Goal: Transaction & Acquisition: Purchase product/service

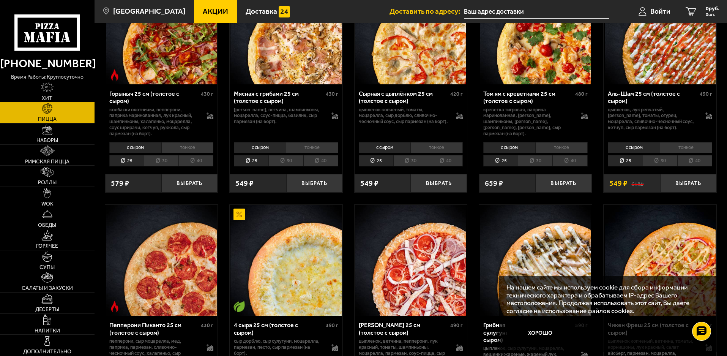
scroll to position [342, 0]
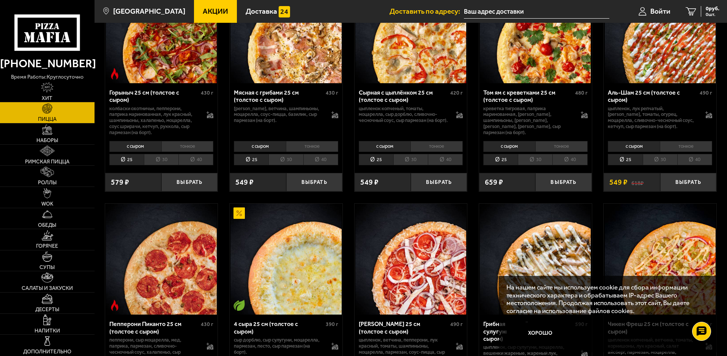
click at [687, 147] on li "тонкое" at bounding box center [686, 146] width 52 height 11
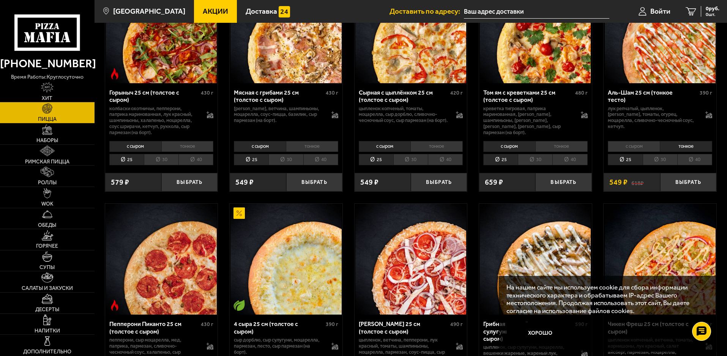
click at [642, 147] on li "с сыром" at bounding box center [634, 146] width 52 height 11
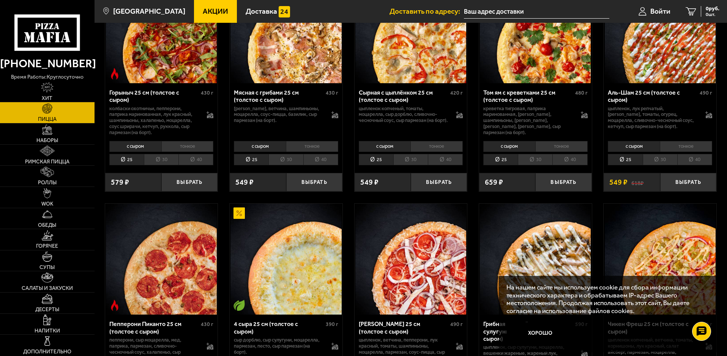
click at [697, 148] on li "тонкое" at bounding box center [686, 146] width 52 height 11
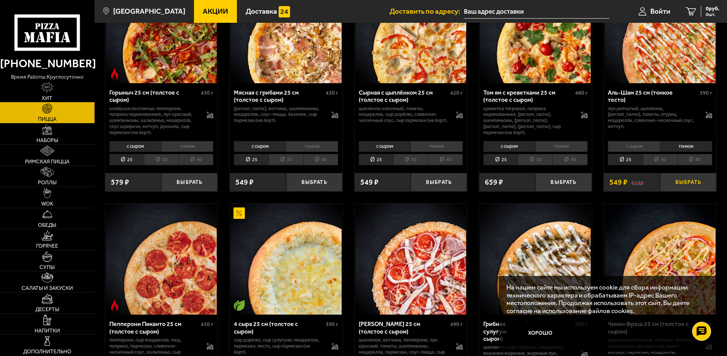
click at [700, 183] on button "Выбрать" at bounding box center [689, 182] width 56 height 19
click at [571, 147] on li "тонкое" at bounding box center [562, 146] width 52 height 11
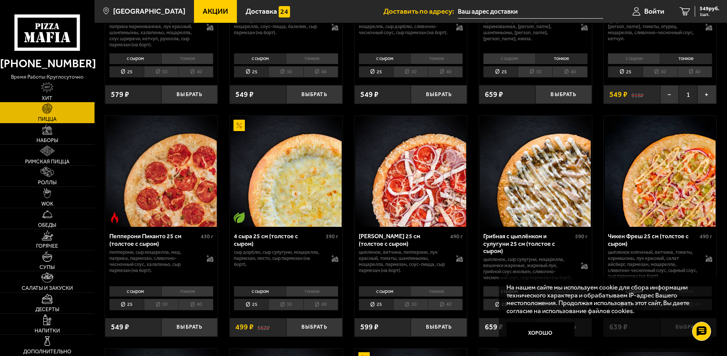
scroll to position [456, 0]
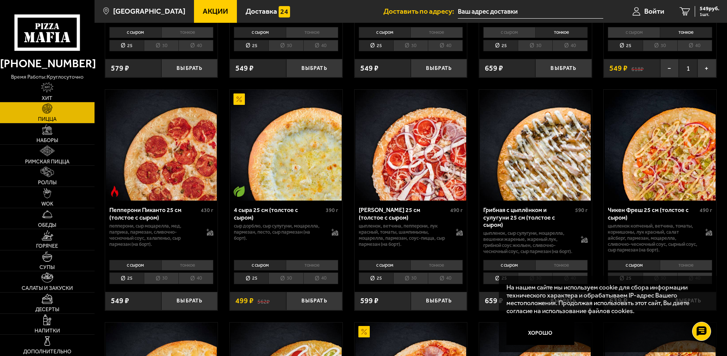
click at [449, 270] on li "тонкое" at bounding box center [437, 265] width 52 height 11
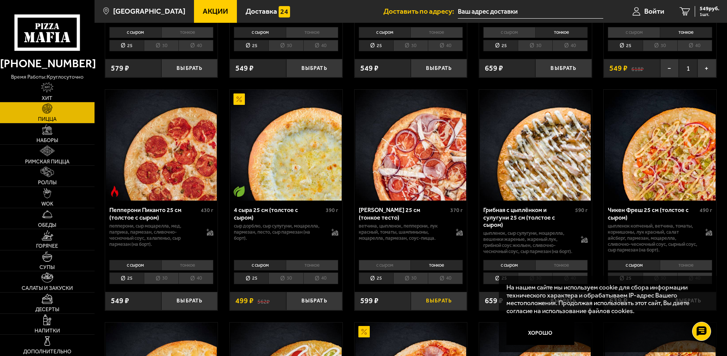
click at [444, 308] on button "Выбрать" at bounding box center [439, 301] width 56 height 19
click at [44, 134] on img at bounding box center [47, 130] width 10 height 10
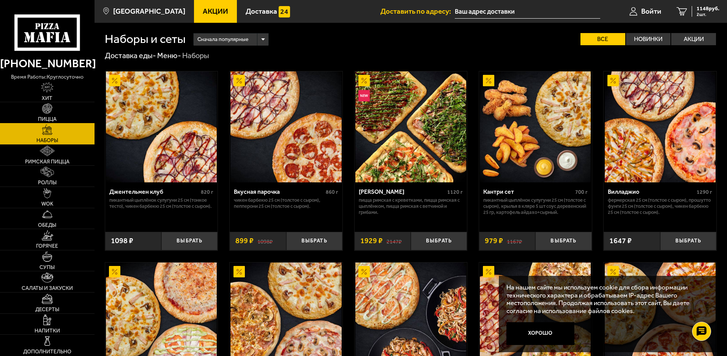
click at [51, 120] on span "Пицца" at bounding box center [47, 119] width 19 height 5
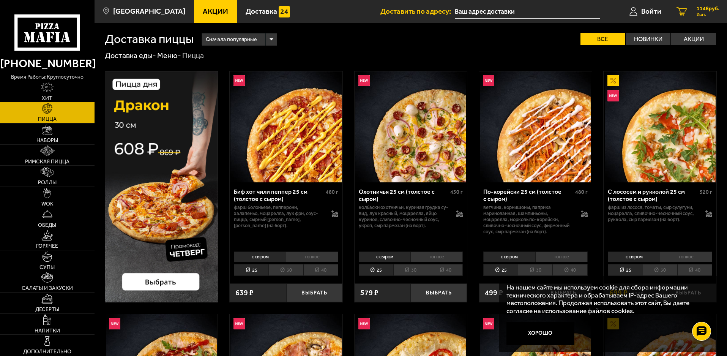
click at [710, 10] on span "1148 руб." at bounding box center [708, 8] width 23 height 5
click at [700, 254] on li "тонкое" at bounding box center [686, 256] width 52 height 11
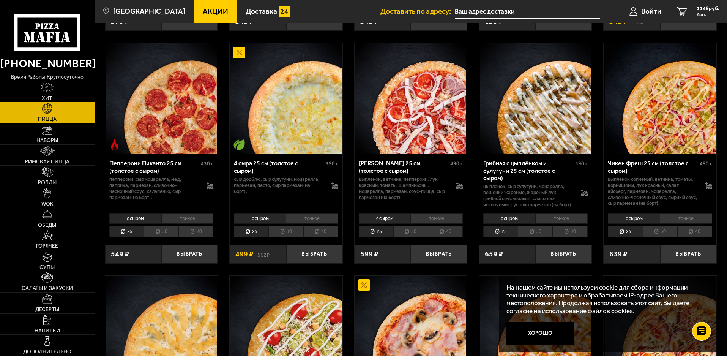
scroll to position [532, 0]
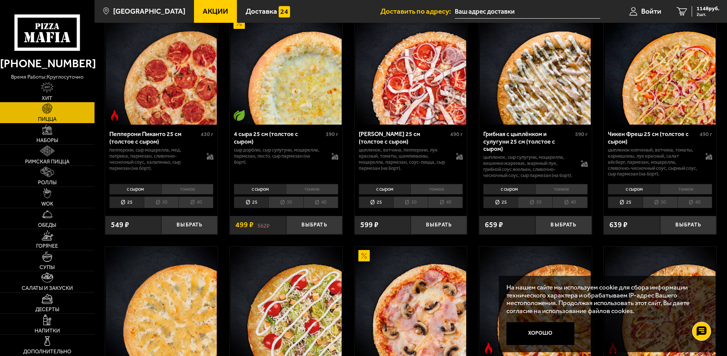
click at [694, 194] on li "тонкое" at bounding box center [686, 189] width 52 height 11
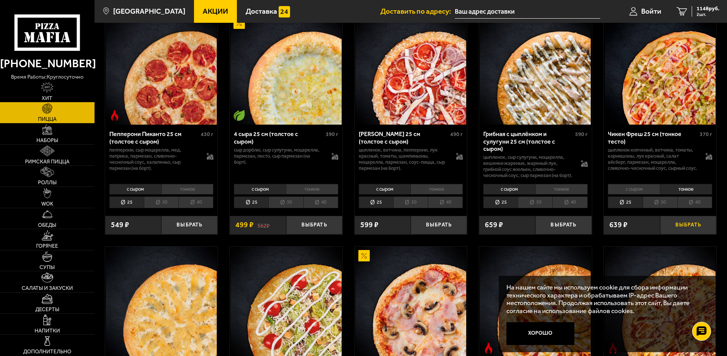
click at [698, 232] on button "Выбрать" at bounding box center [689, 225] width 56 height 19
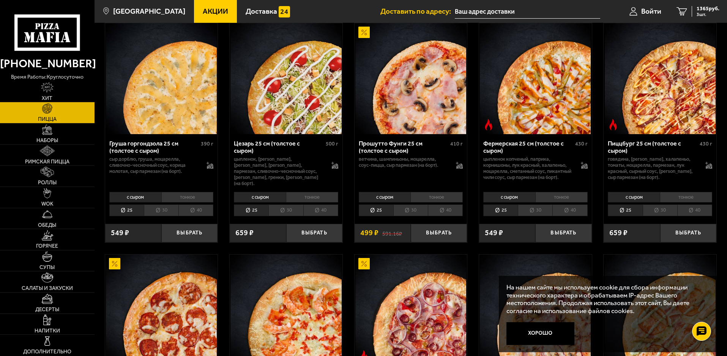
scroll to position [760, 0]
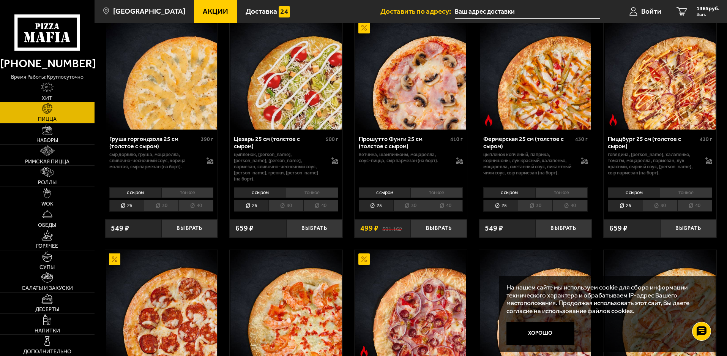
click at [315, 198] on li "тонкое" at bounding box center [312, 192] width 52 height 11
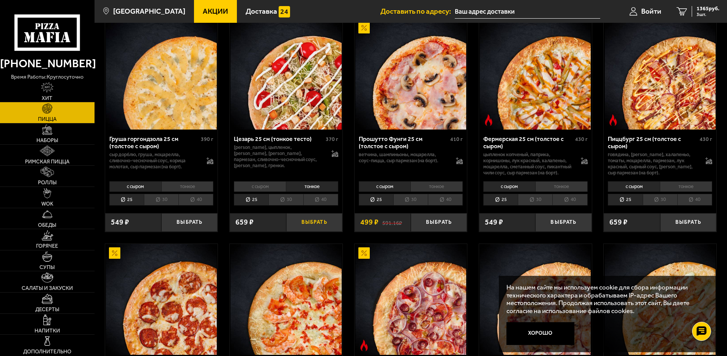
click at [318, 232] on button "Выбрать" at bounding box center [314, 222] width 56 height 19
click at [710, 9] on span "2024 руб." at bounding box center [708, 8] width 23 height 5
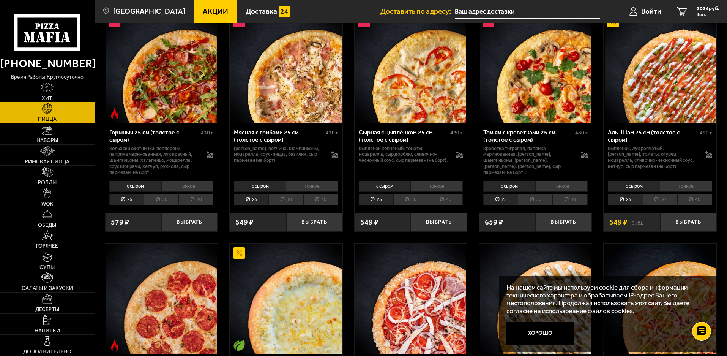
scroll to position [304, 0]
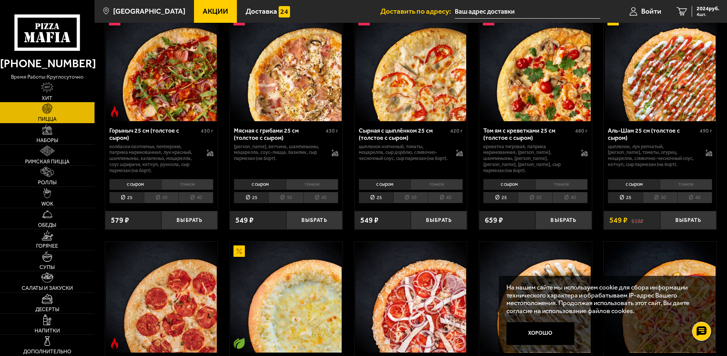
click at [692, 183] on li "тонкое" at bounding box center [686, 184] width 52 height 11
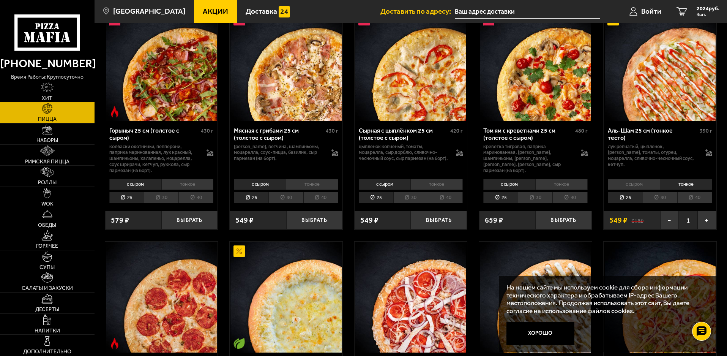
click at [672, 198] on li "30" at bounding box center [660, 198] width 35 height 12
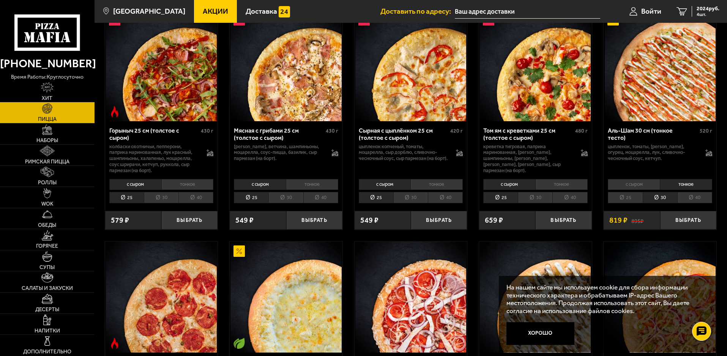
click at [630, 183] on li "с сыром" at bounding box center [634, 184] width 52 height 11
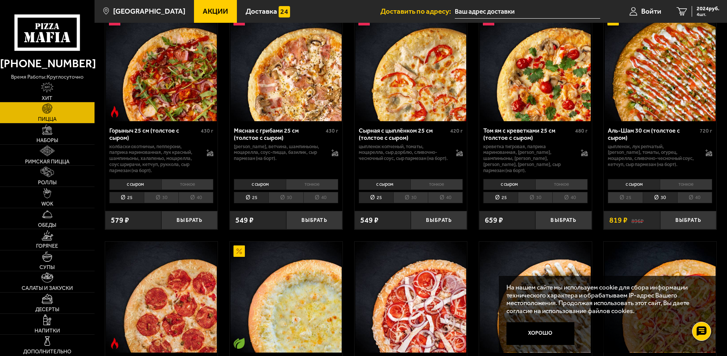
click at [692, 185] on li "тонкое" at bounding box center [686, 184] width 52 height 11
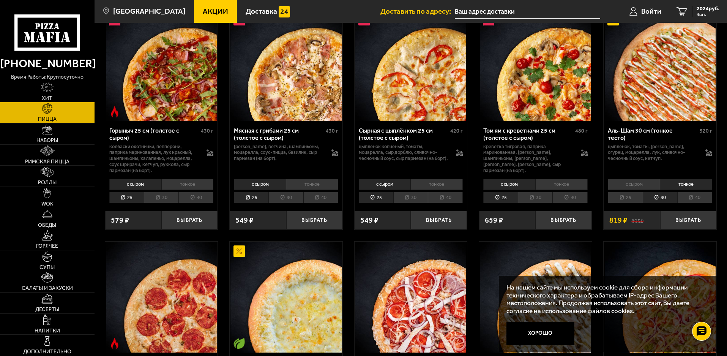
click at [647, 183] on li "с сыром" at bounding box center [634, 184] width 52 height 11
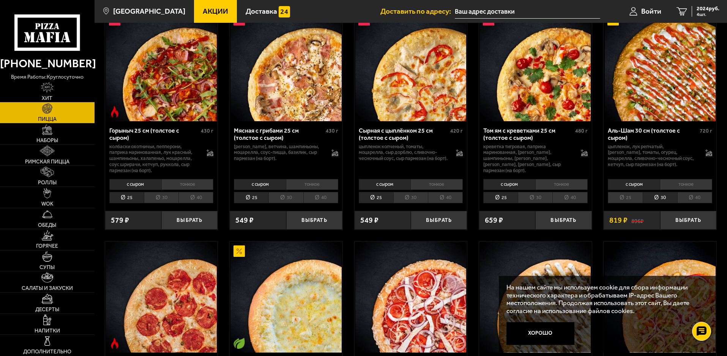
click at [687, 182] on li "тонкое" at bounding box center [686, 184] width 52 height 11
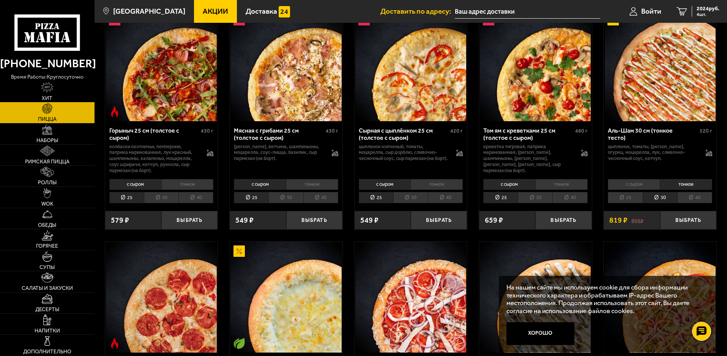
click at [630, 182] on li "с сыром" at bounding box center [634, 184] width 52 height 11
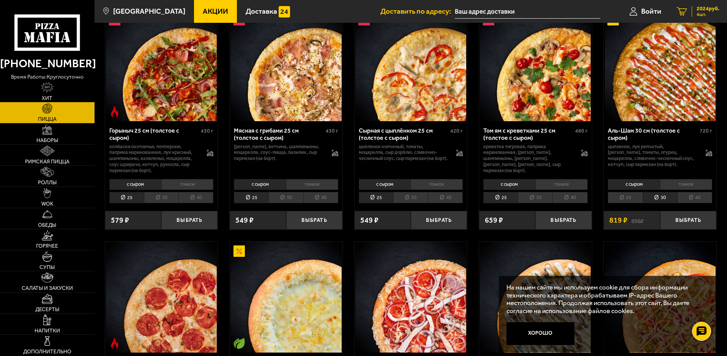
click at [708, 8] on span "2024 руб." at bounding box center [708, 8] width 23 height 5
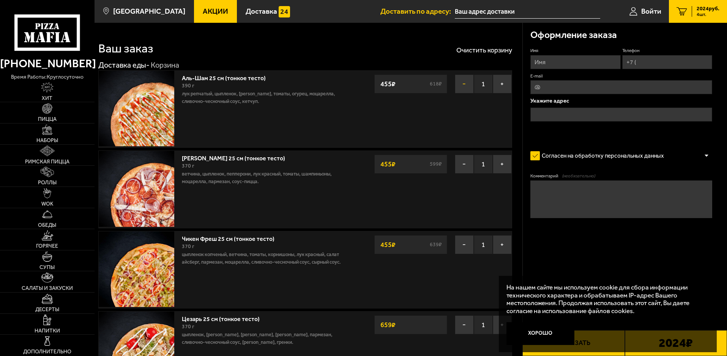
click at [463, 86] on button "−" at bounding box center [464, 83] width 19 height 19
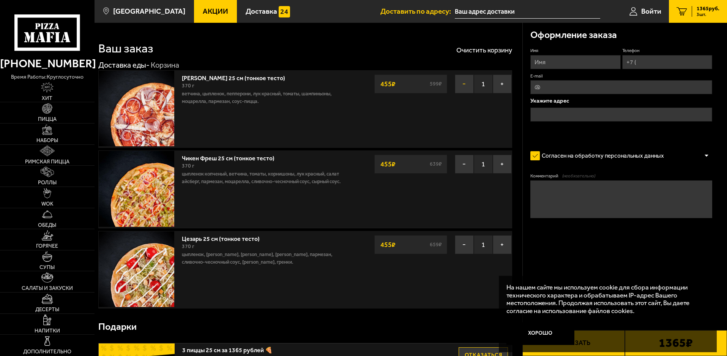
click at [466, 84] on button "−" at bounding box center [464, 83] width 19 height 19
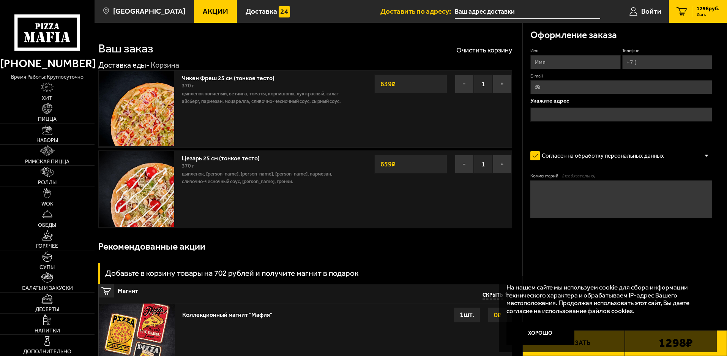
click at [466, 84] on button "−" at bounding box center [464, 83] width 19 height 19
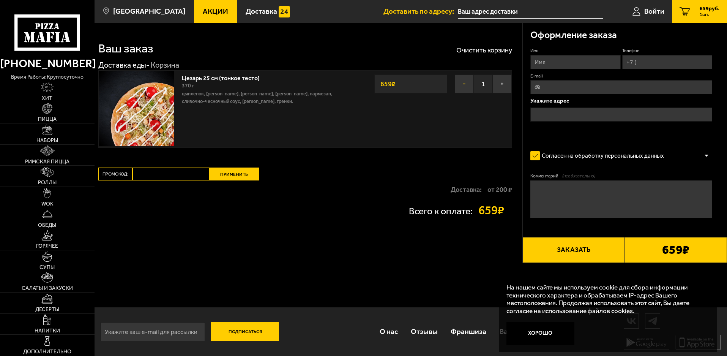
click at [463, 82] on button "−" at bounding box center [464, 83] width 19 height 19
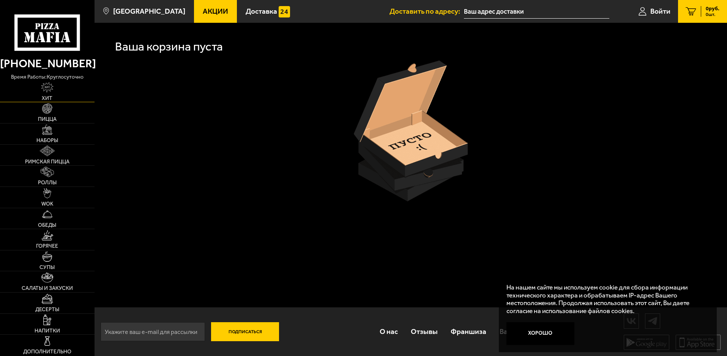
click at [47, 92] on img at bounding box center [47, 87] width 13 height 10
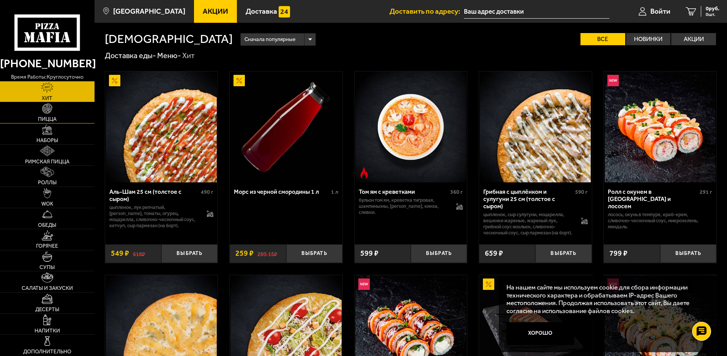
click at [43, 115] on link "Пицца" at bounding box center [47, 112] width 95 height 21
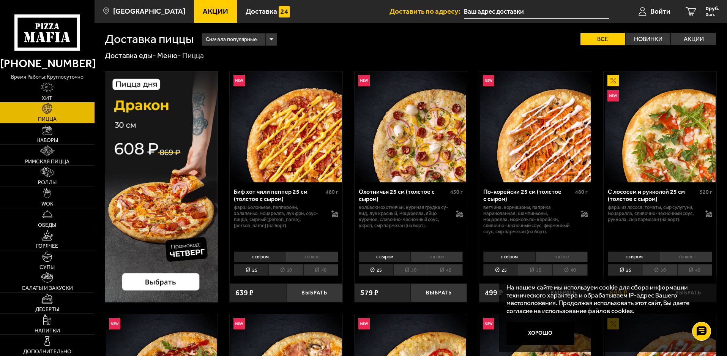
click at [663, 269] on li "30" at bounding box center [660, 270] width 35 height 12
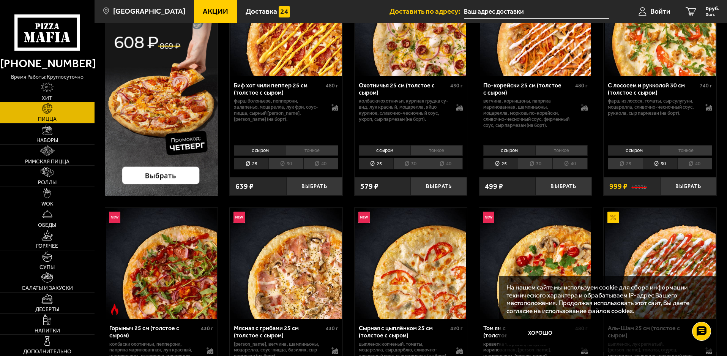
scroll to position [152, 0]
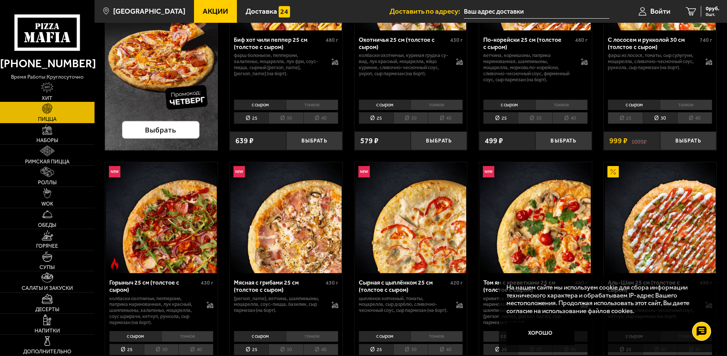
click at [49, 94] on link "Хит" at bounding box center [47, 91] width 95 height 21
